Goal: Task Accomplishment & Management: Use online tool/utility

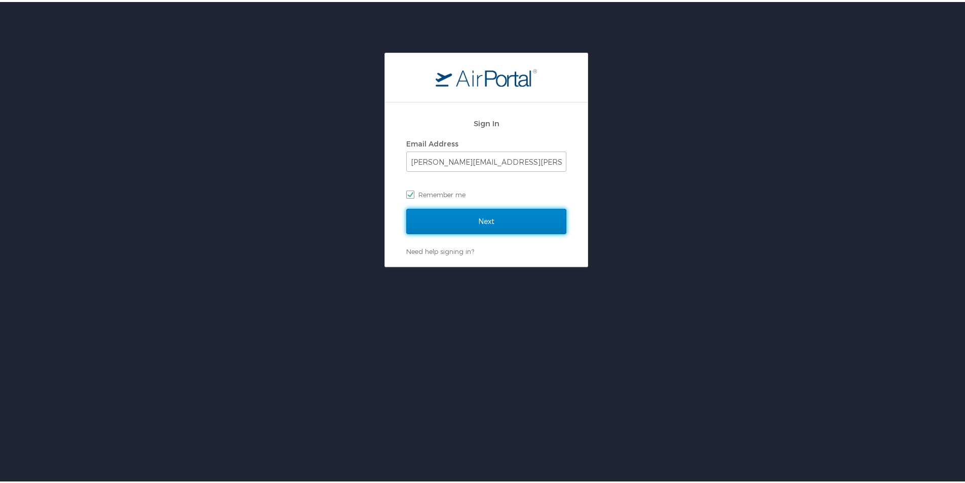
click at [454, 217] on input "Next" at bounding box center [486, 219] width 160 height 25
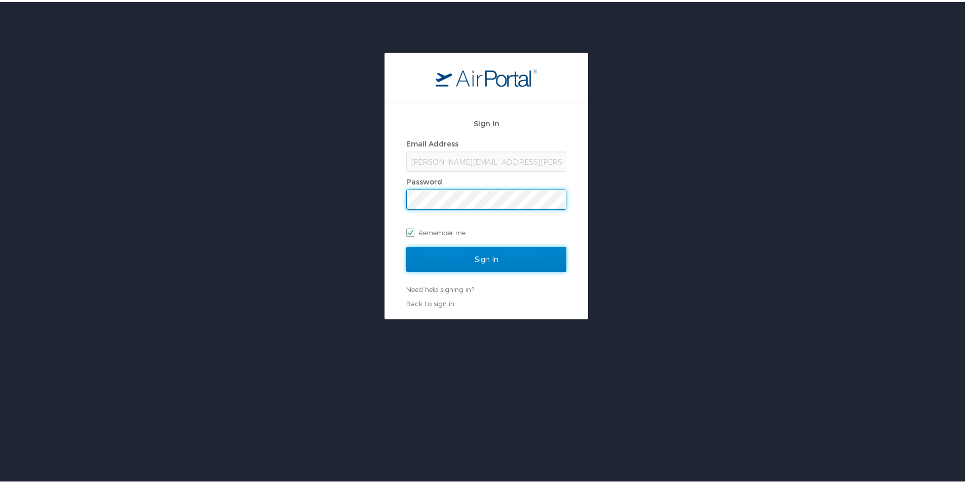
click at [462, 257] on input "Sign In" at bounding box center [486, 257] width 160 height 25
